Goal: Go to known website: Access a specific website the user already knows

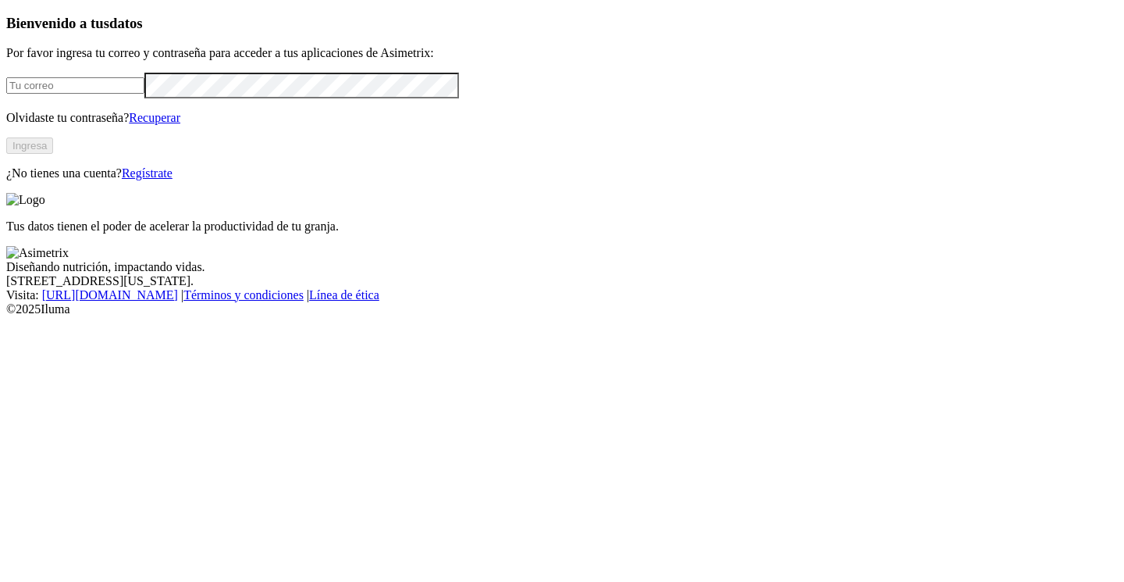
type input "[PERSON_NAME][EMAIL_ADDRESS][DOMAIN_NAME]"
click at [53, 154] on button "Ingresa" at bounding box center [29, 145] width 47 height 16
